Goal: Check status: Check status

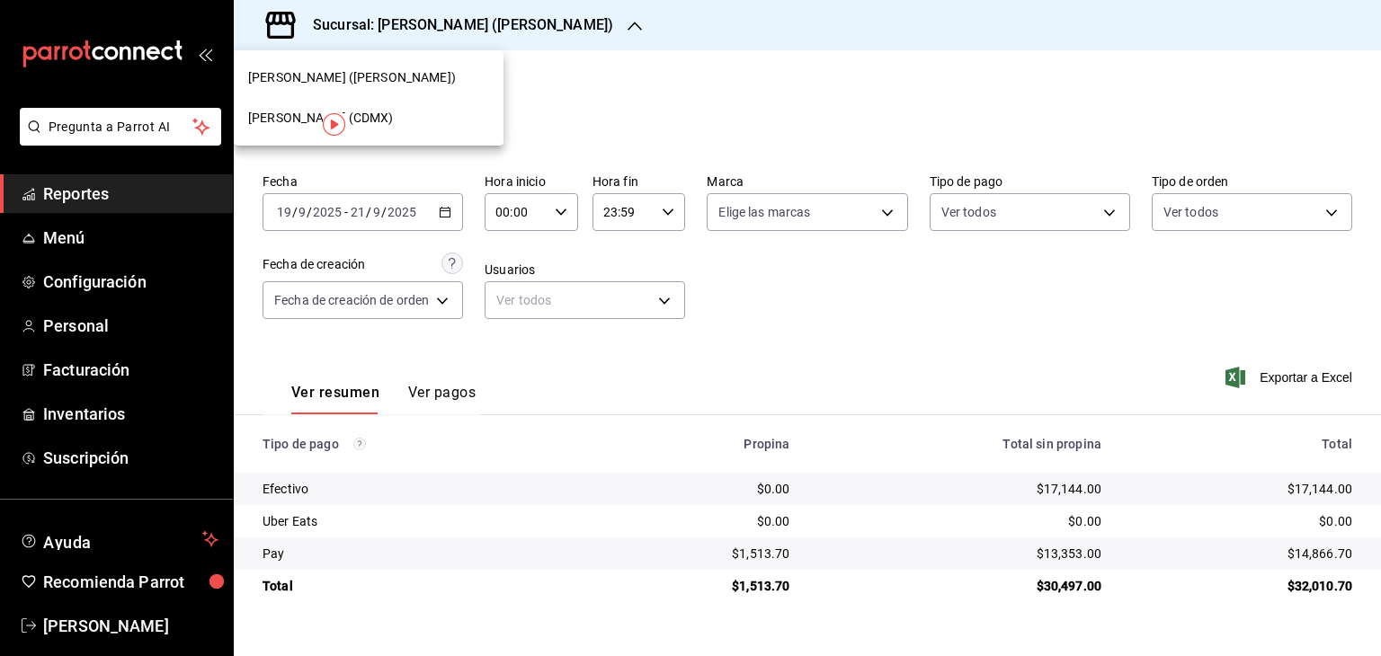
click at [421, 98] on div "[PERSON_NAME] (CDMX)" at bounding box center [369, 118] width 270 height 40
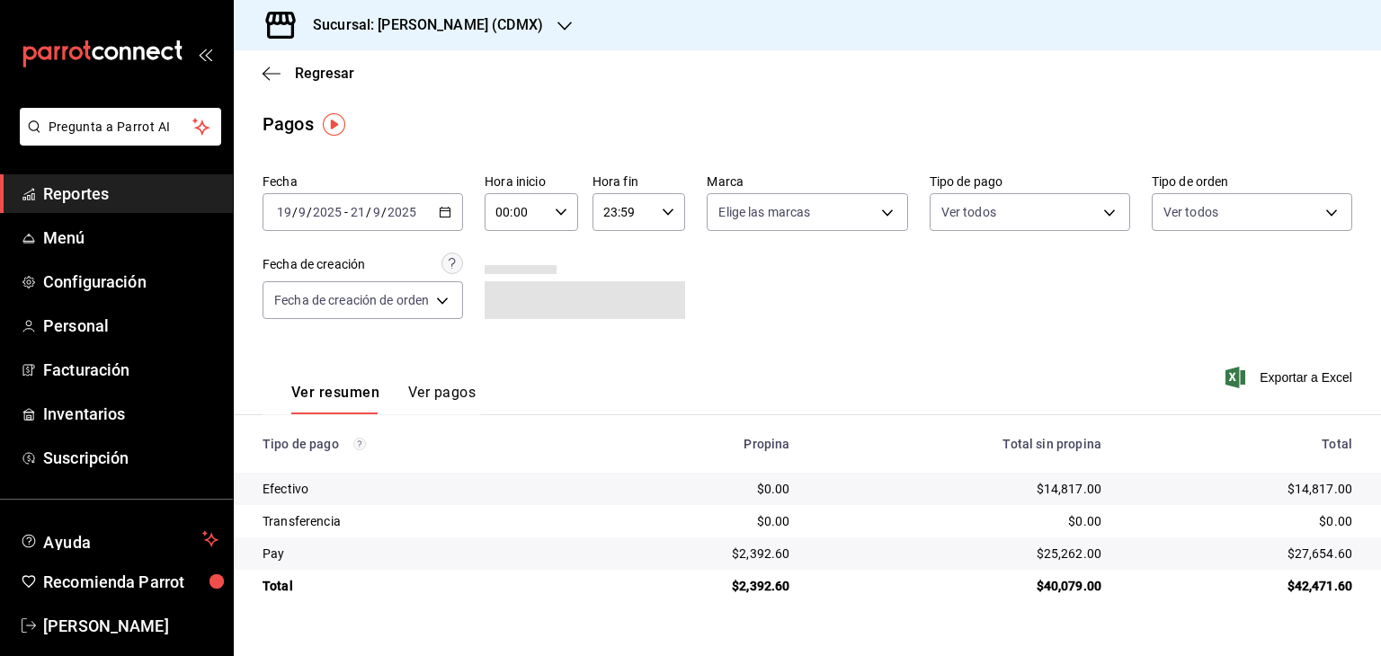
click at [448, 217] on \(Stroke\) "button" at bounding box center [445, 213] width 11 height 10
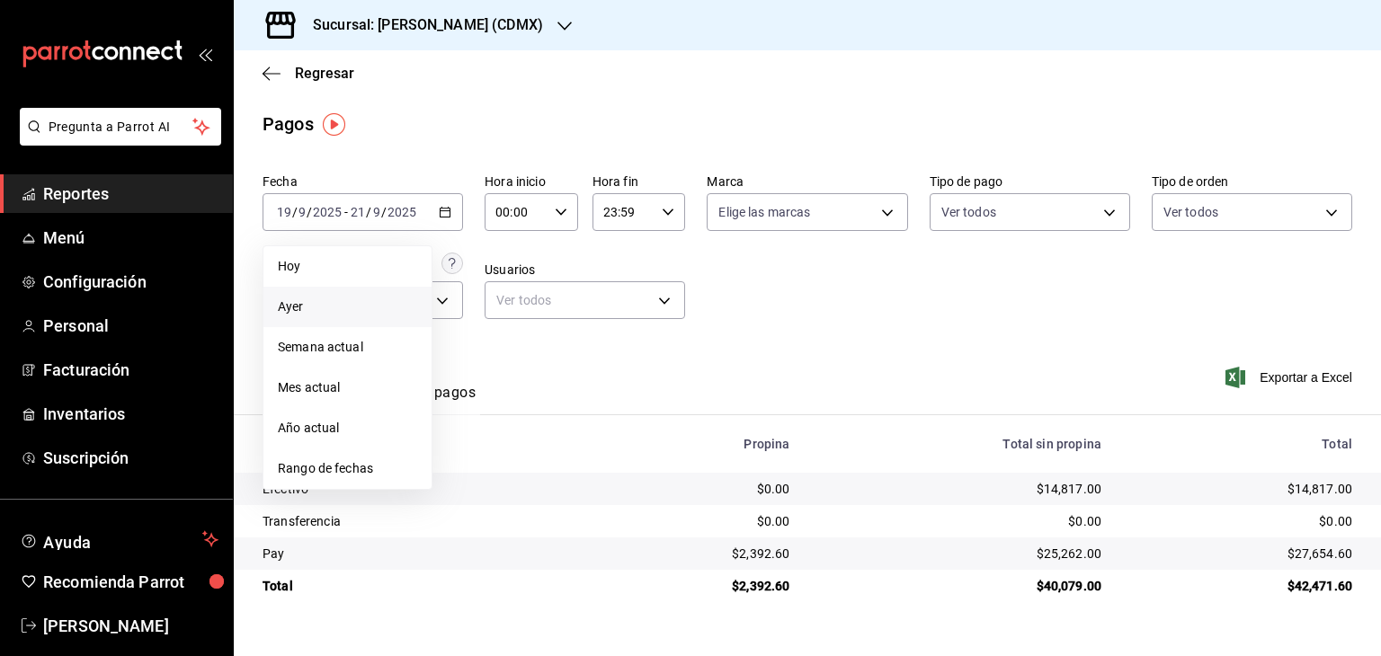
click at [325, 308] on span "Ayer" at bounding box center [347, 307] width 139 height 19
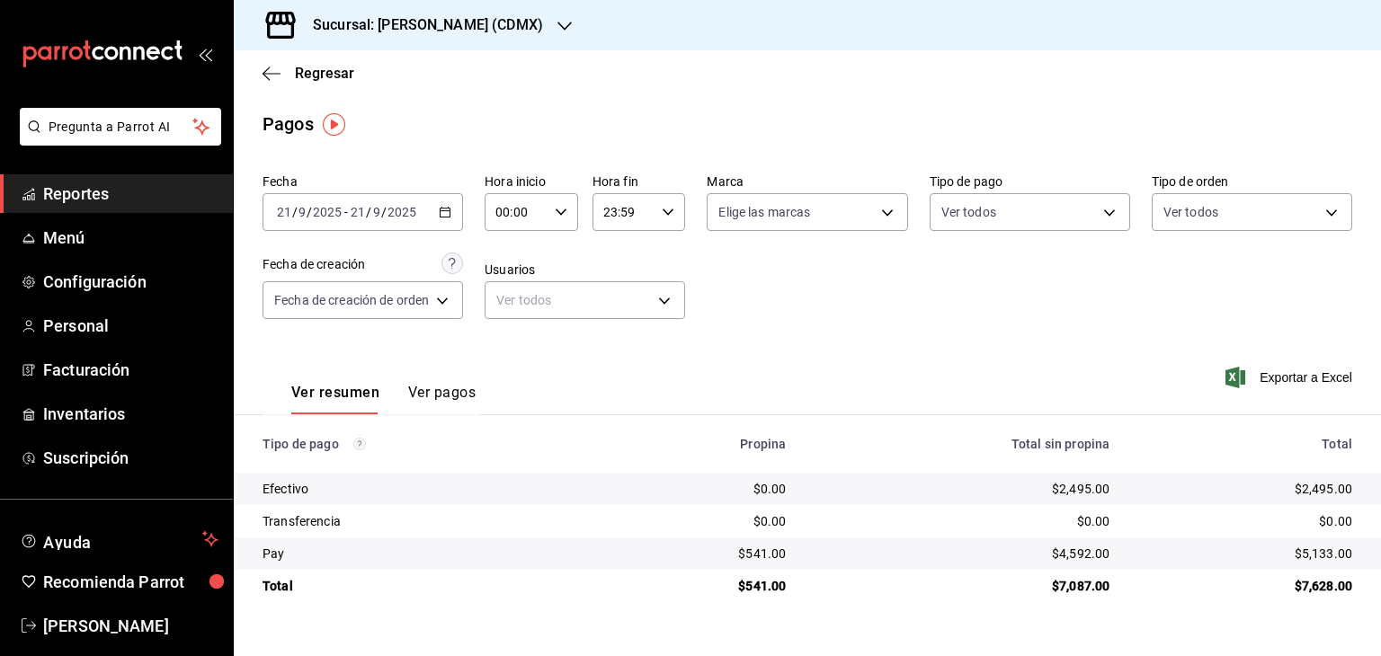
click at [446, 212] on icon "button" at bounding box center [445, 212] width 13 height 13
click at [450, 210] on \(Stroke\) "button" at bounding box center [446, 210] width 10 height 1
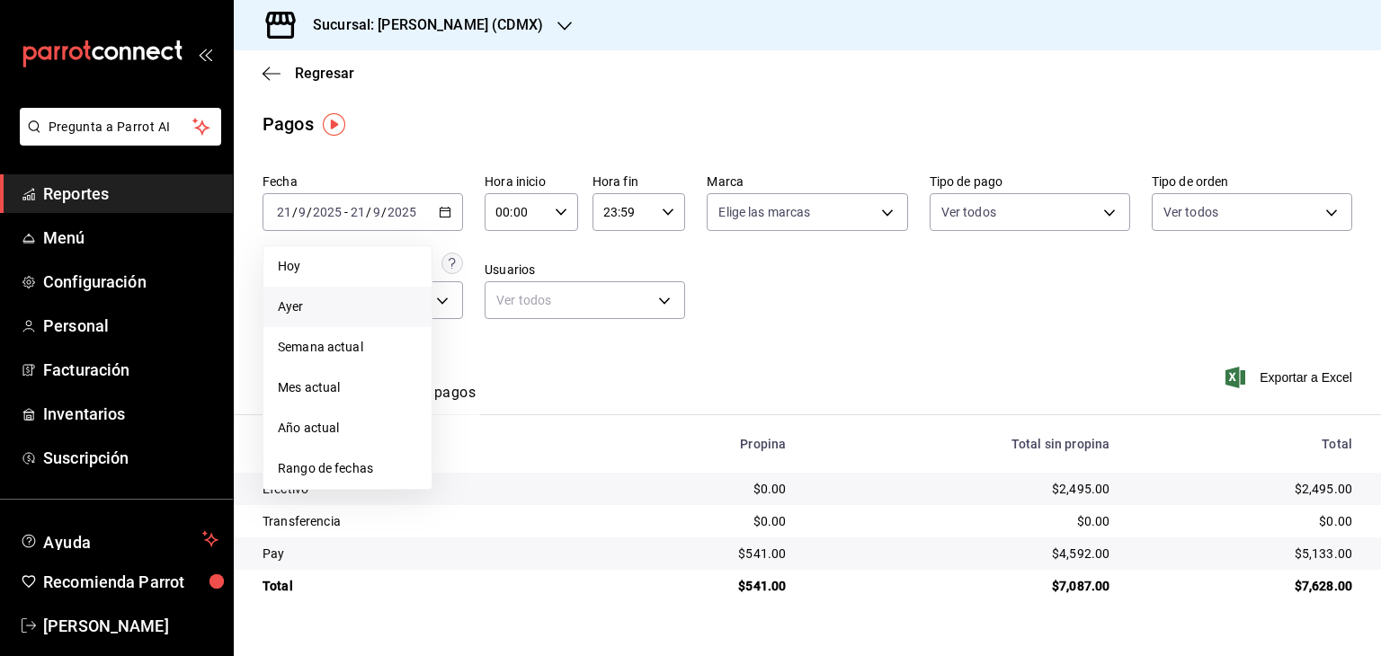
click at [315, 314] on span "Ayer" at bounding box center [347, 307] width 139 height 19
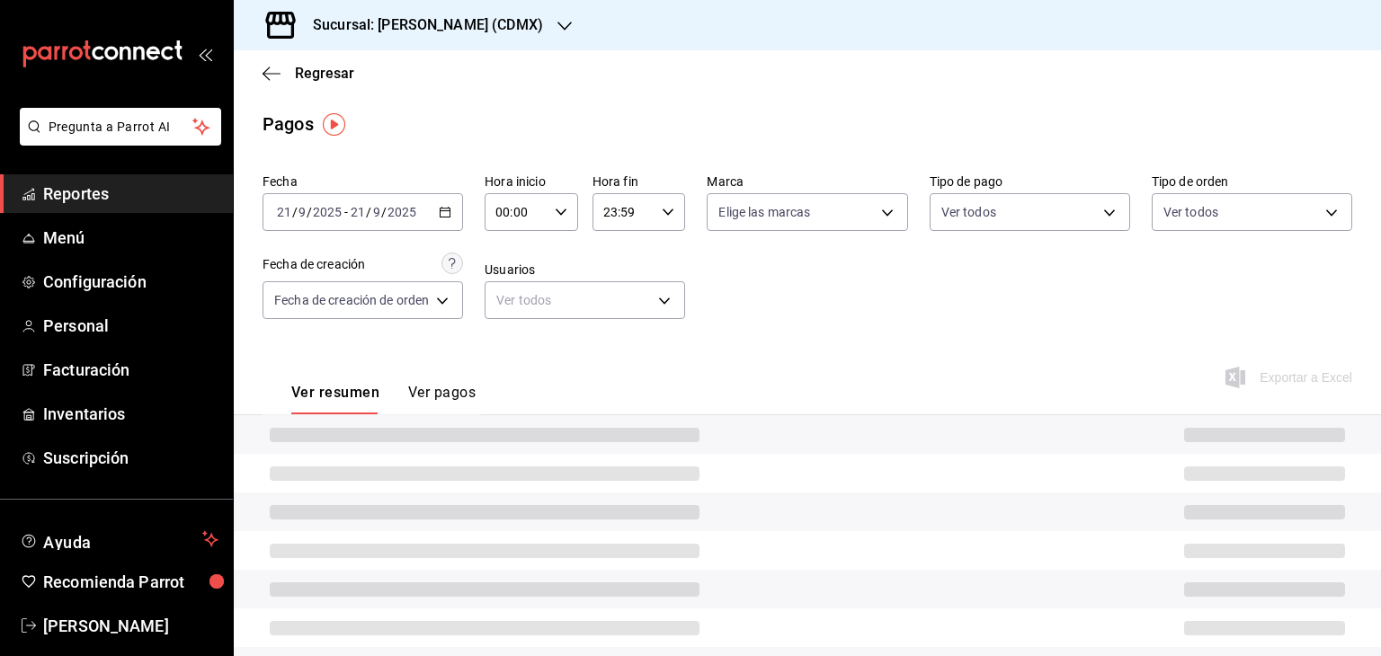
click at [442, 218] on div "[DATE] [DATE] - [DATE] [DATE]" at bounding box center [363, 212] width 201 height 38
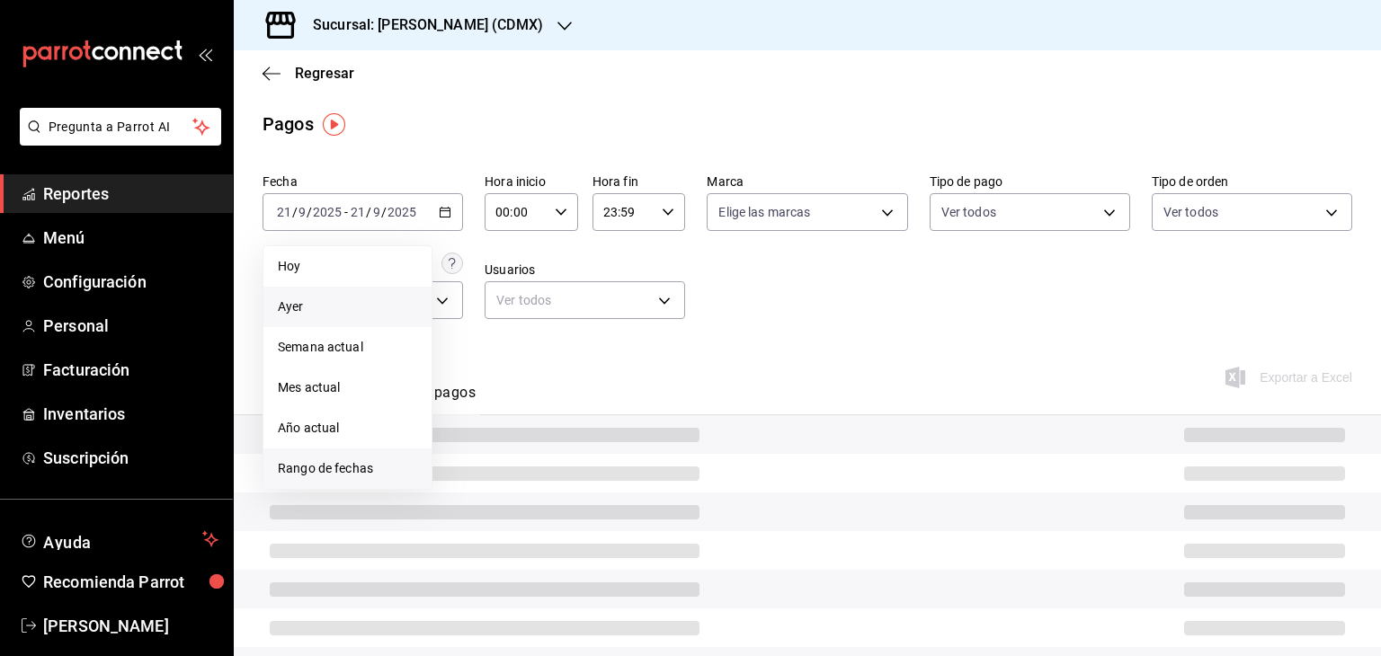
click at [346, 462] on span "Rango de fechas" at bounding box center [347, 468] width 139 height 19
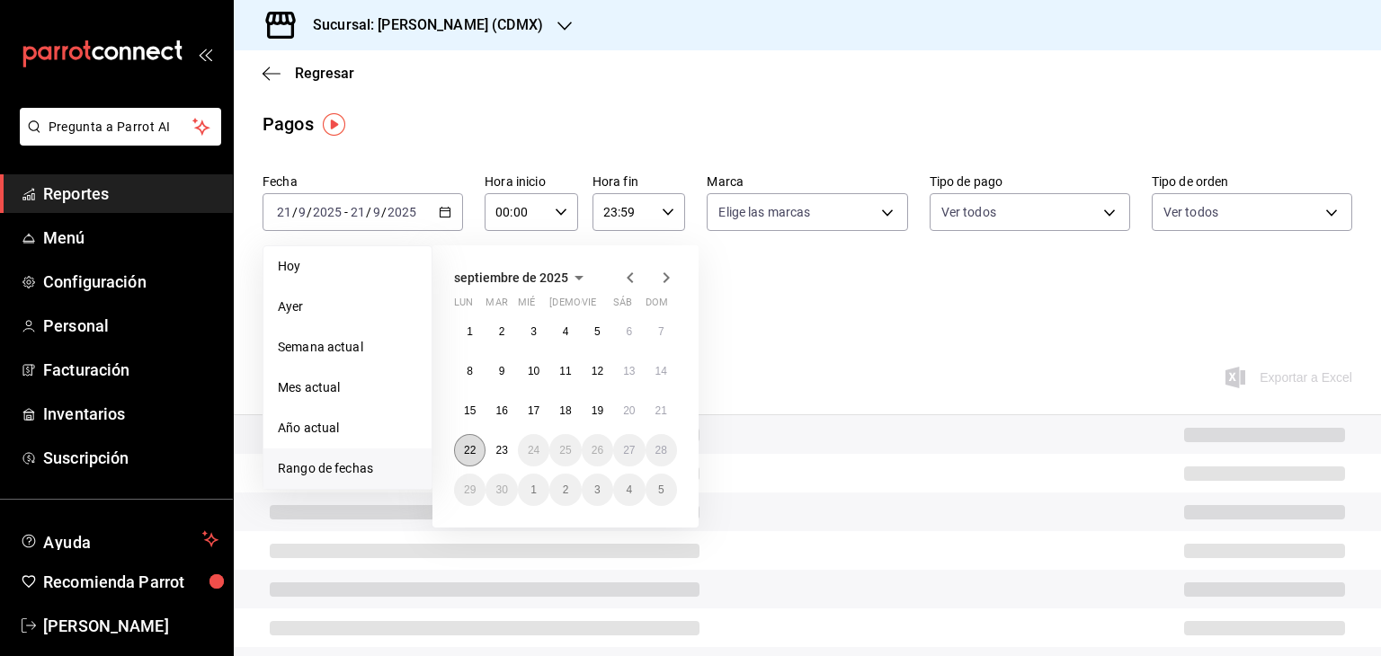
click at [481, 450] on button "22" at bounding box center [469, 450] width 31 height 32
